Goal: Find specific page/section: Find specific page/section

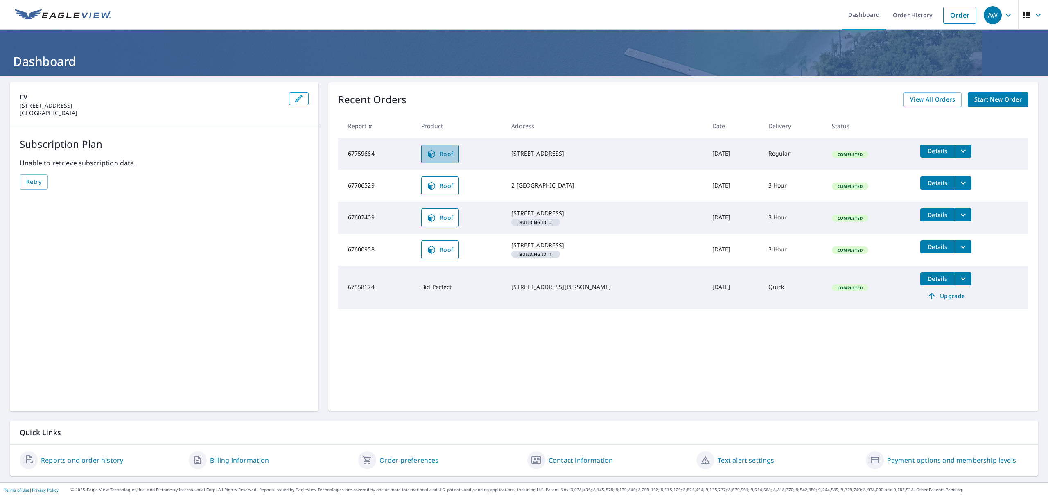
click at [449, 153] on span "Roof" at bounding box center [440, 154] width 27 height 10
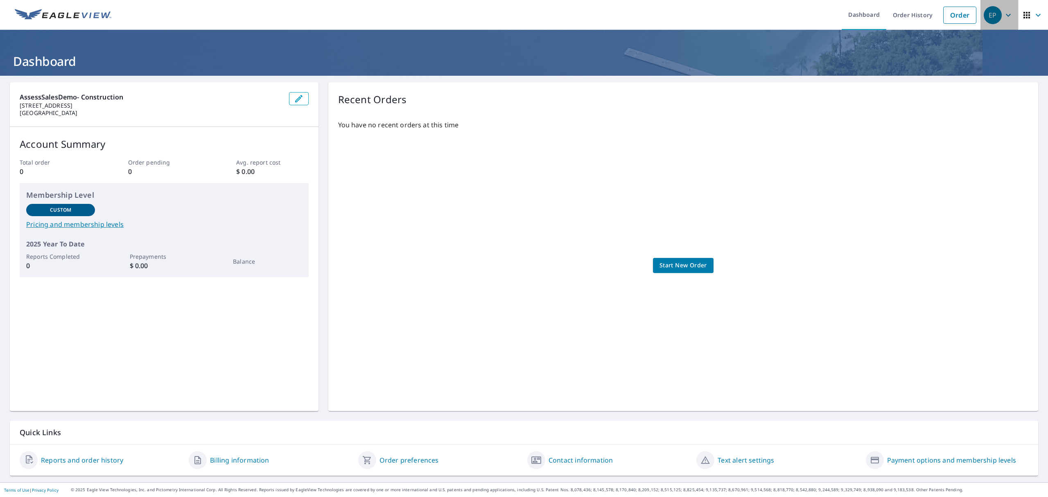
click at [1004, 15] on icon "button" at bounding box center [1009, 15] width 10 height 10
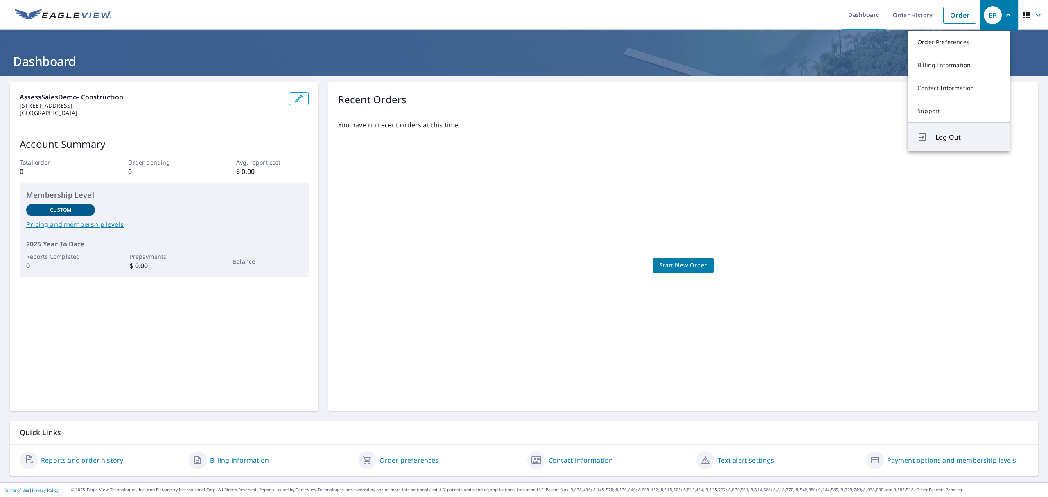
click at [958, 140] on span "Log Out" at bounding box center [968, 137] width 65 height 10
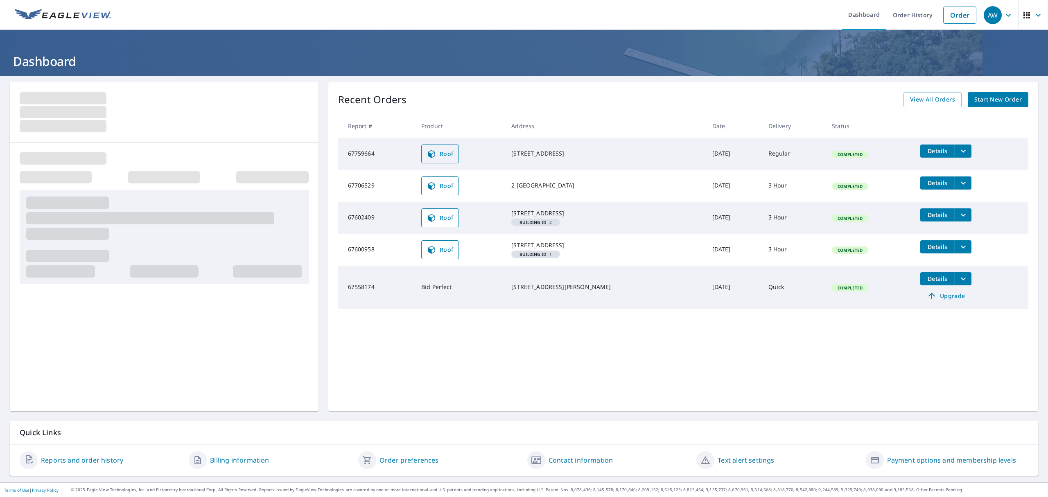
click at [444, 156] on span "Roof" at bounding box center [440, 154] width 27 height 10
